Goal: Task Accomplishment & Management: Manage account settings

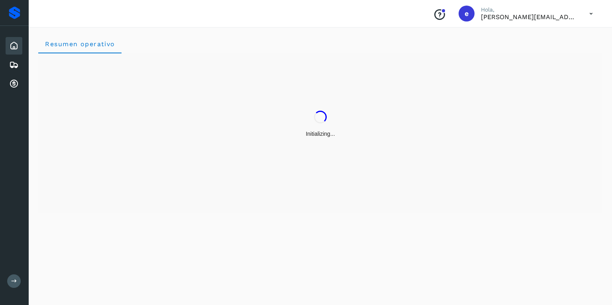
click at [595, 10] on icon at bounding box center [591, 14] width 16 height 16
click at [590, 12] on div at bounding box center [306, 152] width 612 height 305
click at [578, 11] on div "Conoce nuestros beneficios e [PERSON_NAME], [PERSON_NAME][EMAIL_ADDRESS][DOMAIN…" at bounding box center [513, 13] width 173 height 18
click at [591, 13] on icon at bounding box center [591, 14] width 16 height 16
drag, startPoint x: 550, startPoint y: 36, endPoint x: 538, endPoint y: 35, distance: 11.6
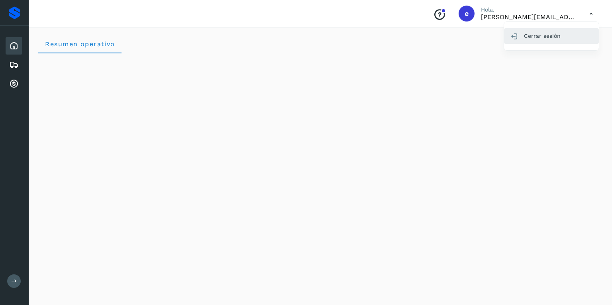
click at [549, 37] on div "Cerrar sesión" at bounding box center [551, 35] width 95 height 15
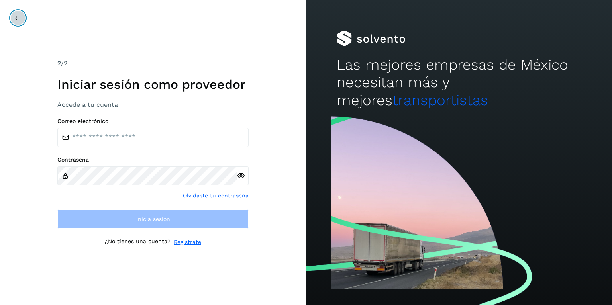
click at [17, 18] on icon at bounding box center [18, 18] width 6 height 6
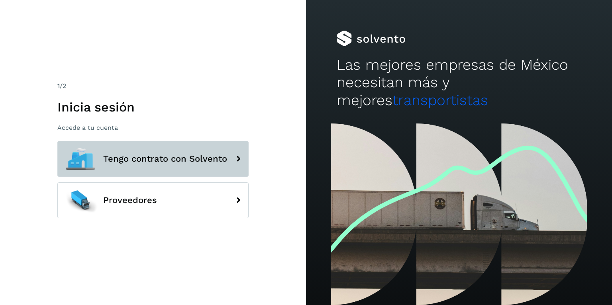
click at [127, 160] on span "Tengo contrato con Solvento" at bounding box center [165, 159] width 124 height 10
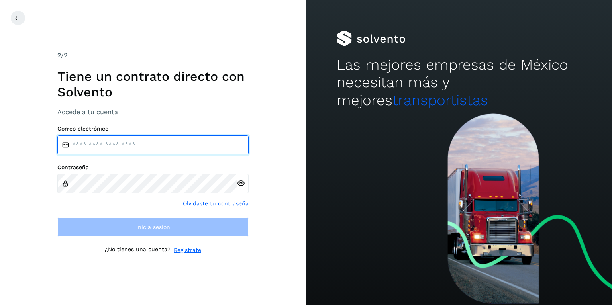
click at [110, 144] on input "email" at bounding box center [152, 145] width 191 height 19
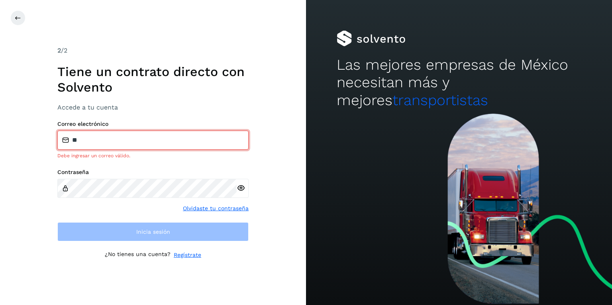
type input "**********"
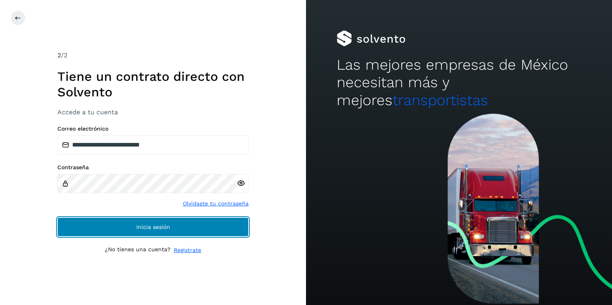
click at [138, 228] on span "Inicia sesión" at bounding box center [153, 227] width 34 height 6
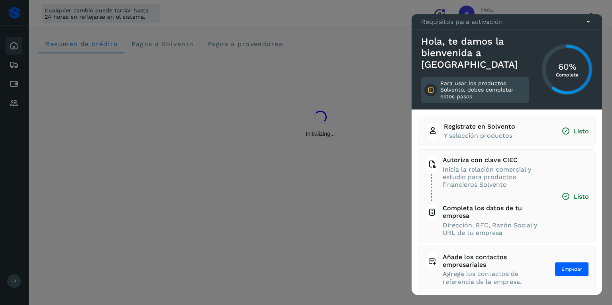
click at [592, 26] on icon at bounding box center [588, 22] width 8 height 8
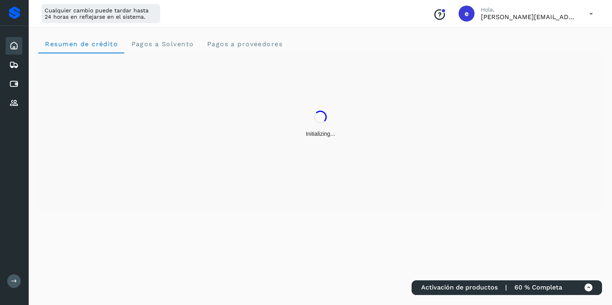
click at [590, 12] on icon at bounding box center [591, 14] width 16 height 16
drag, startPoint x: 541, startPoint y: 50, endPoint x: 543, endPoint y: 45, distance: 5.3
click at [542, 50] on div "Cerrar sesión" at bounding box center [551, 51] width 95 height 15
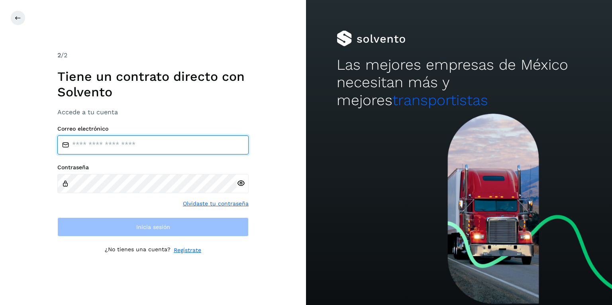
click at [114, 140] on input "email" at bounding box center [152, 145] width 191 height 19
type input "**********"
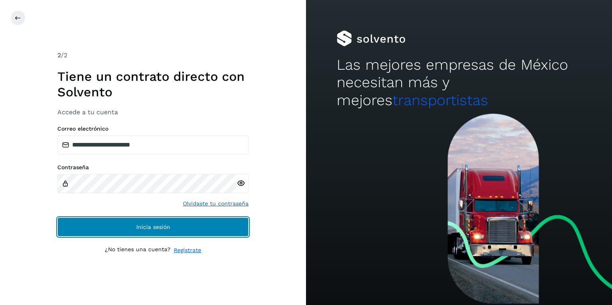
click at [118, 228] on button "Inicia sesión" at bounding box center [152, 227] width 191 height 19
